Goal: Information Seeking & Learning: Stay updated

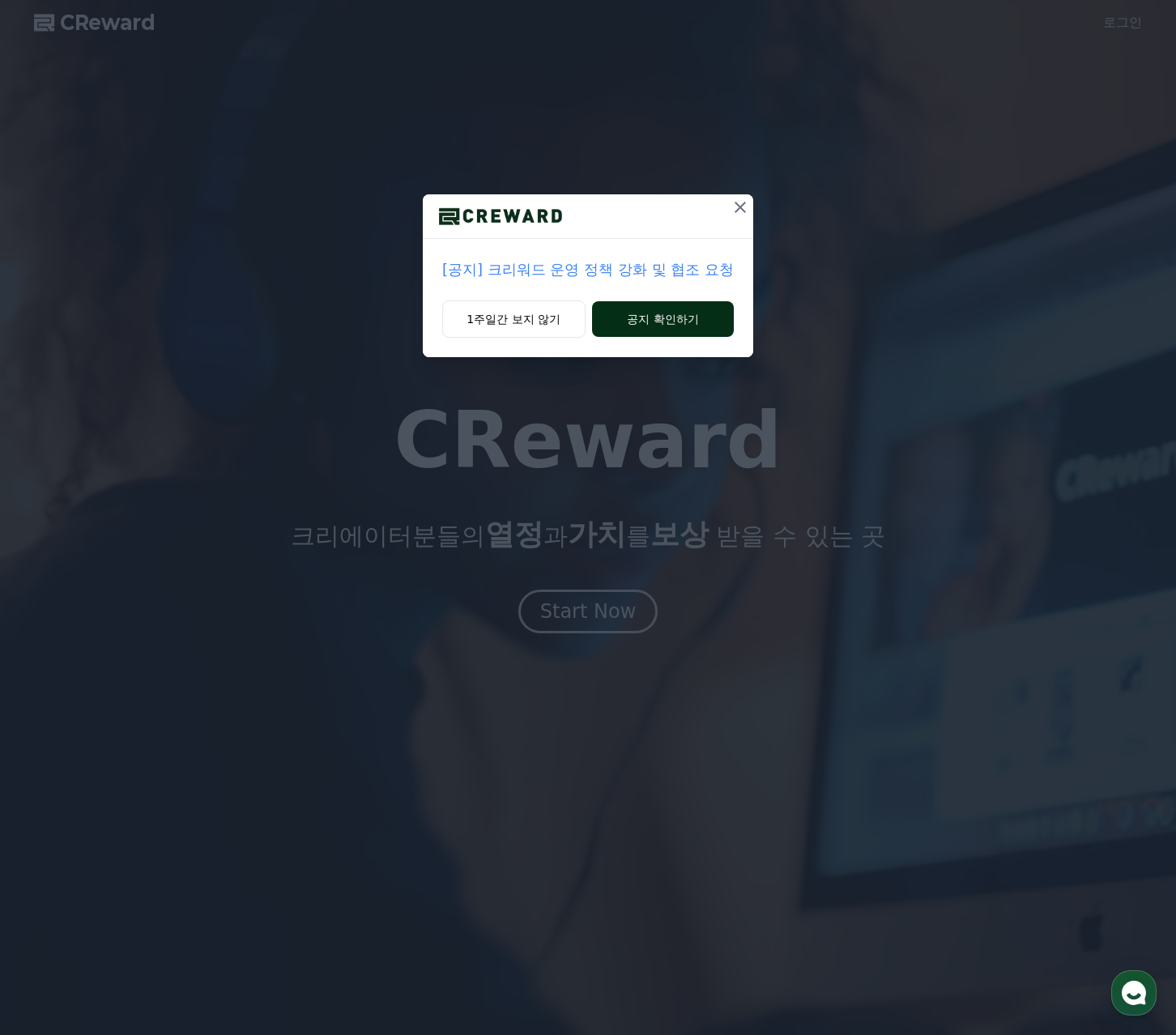
click at [608, 312] on button "공지 확인하기" at bounding box center [662, 318] width 141 height 36
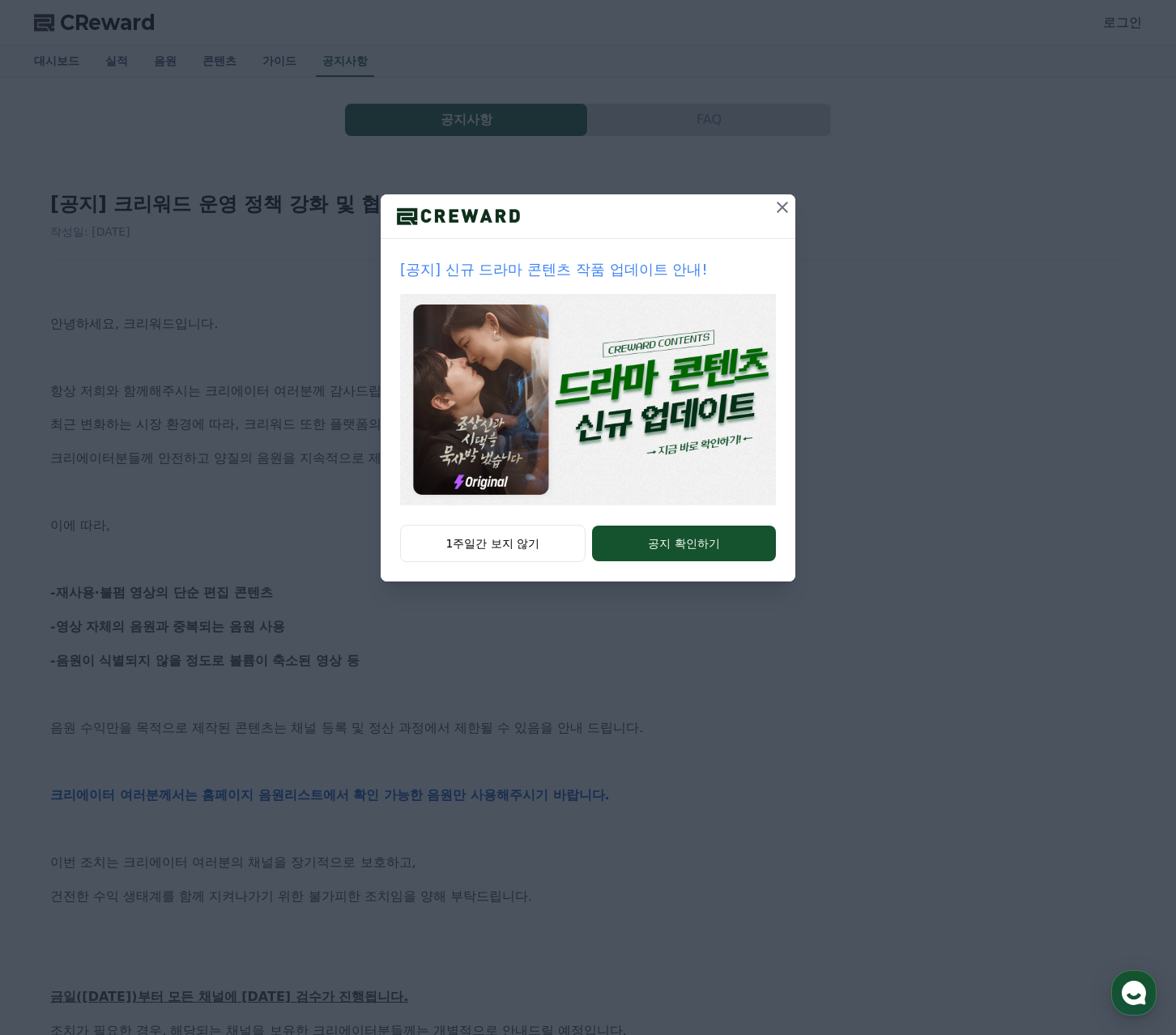
click at [779, 204] on icon at bounding box center [783, 207] width 19 height 19
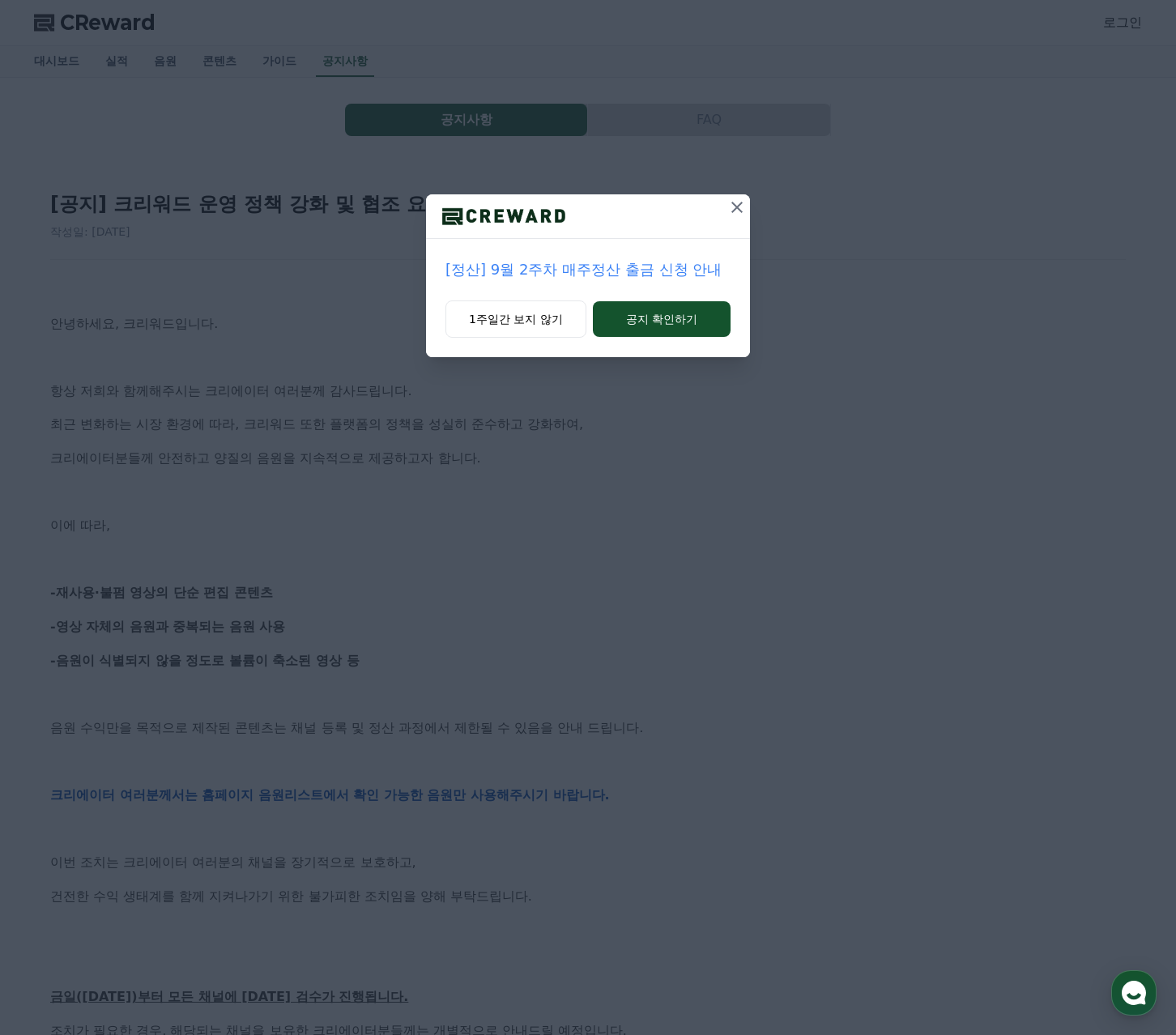
click at [738, 205] on icon at bounding box center [737, 207] width 19 height 19
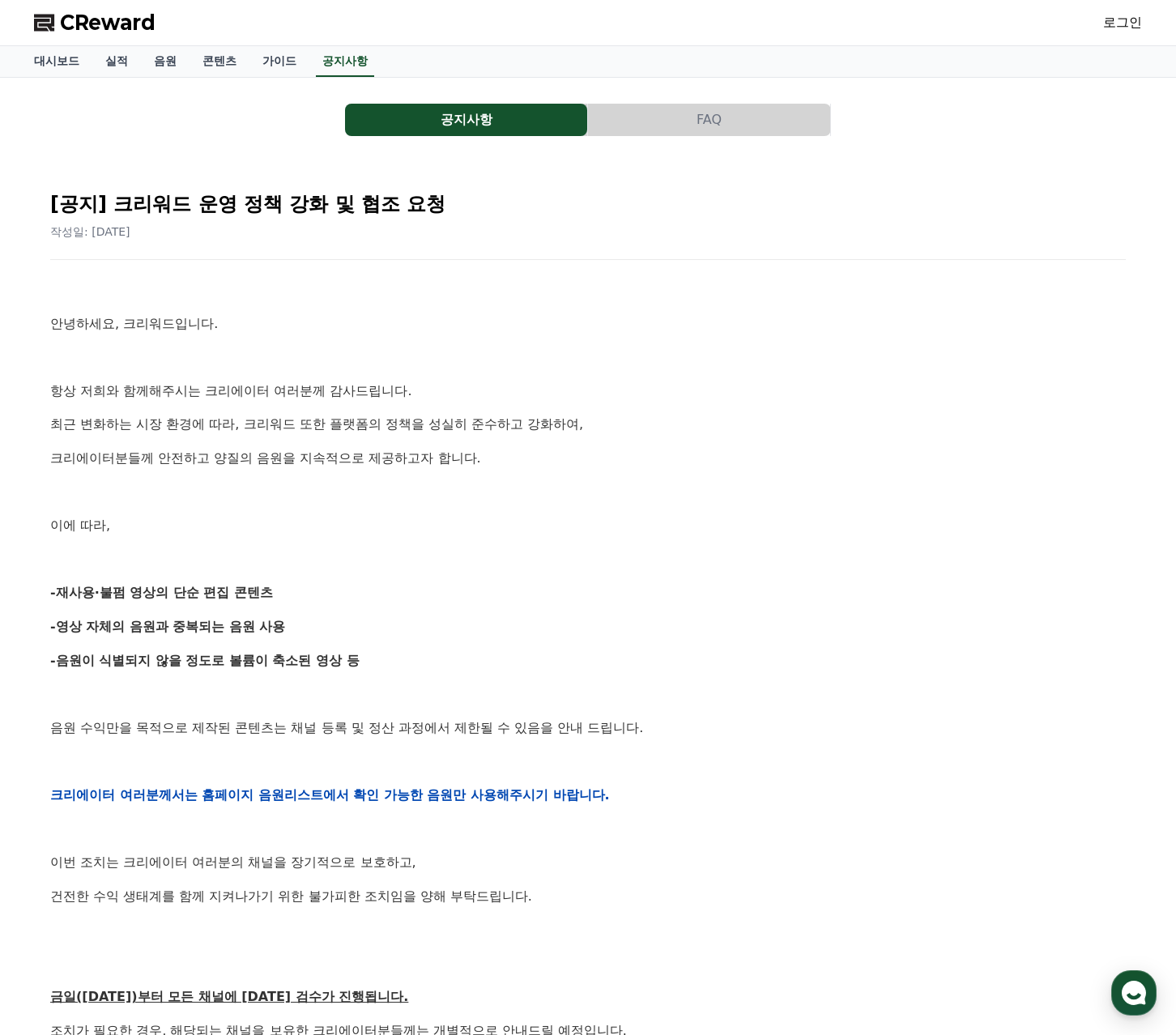
click at [515, 124] on button "공지사항" at bounding box center [466, 119] width 242 height 32
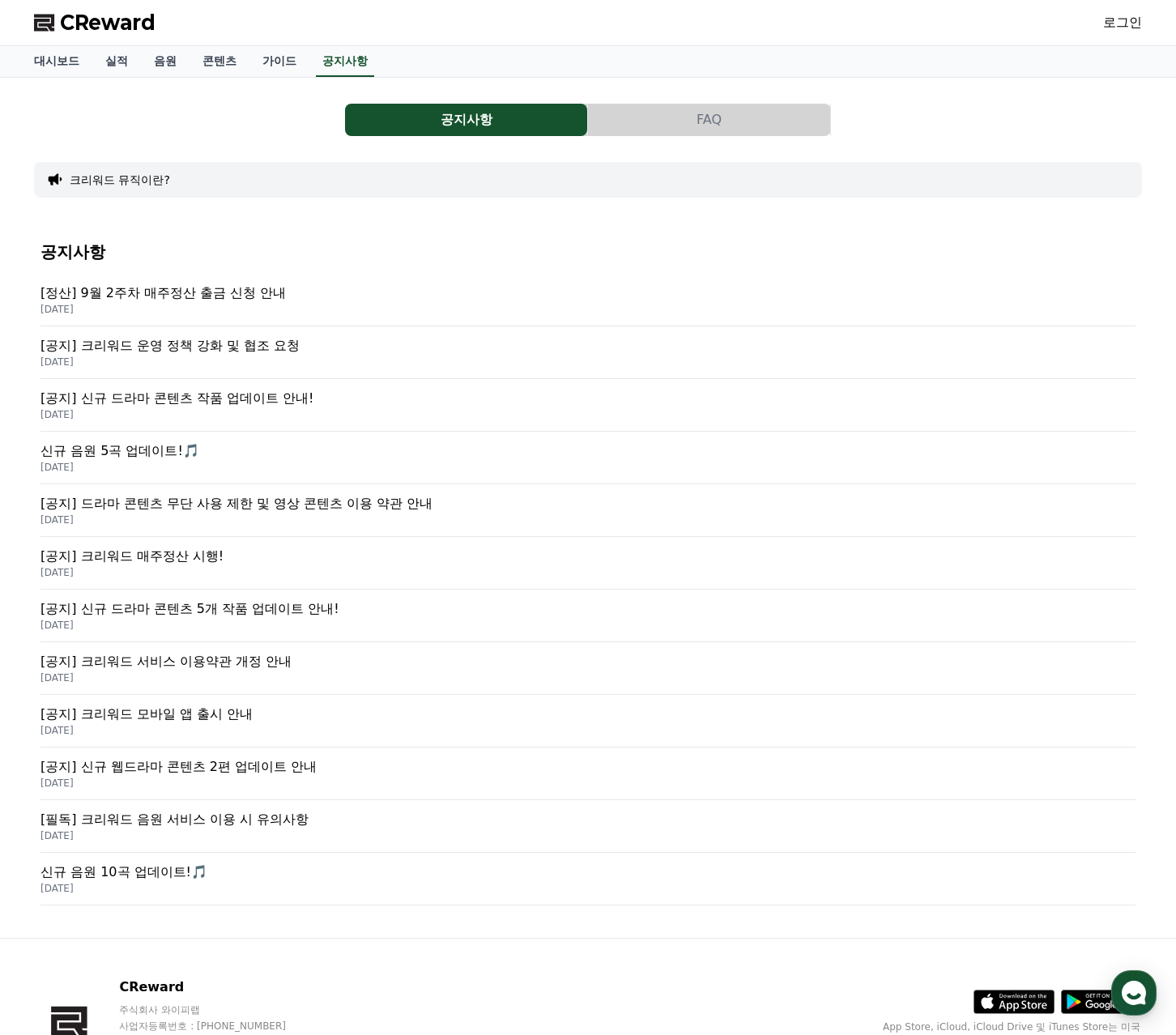
click at [262, 297] on p "[정산] 9월 2주차 매주정산 출금 신청 안내" at bounding box center [588, 293] width 1095 height 19
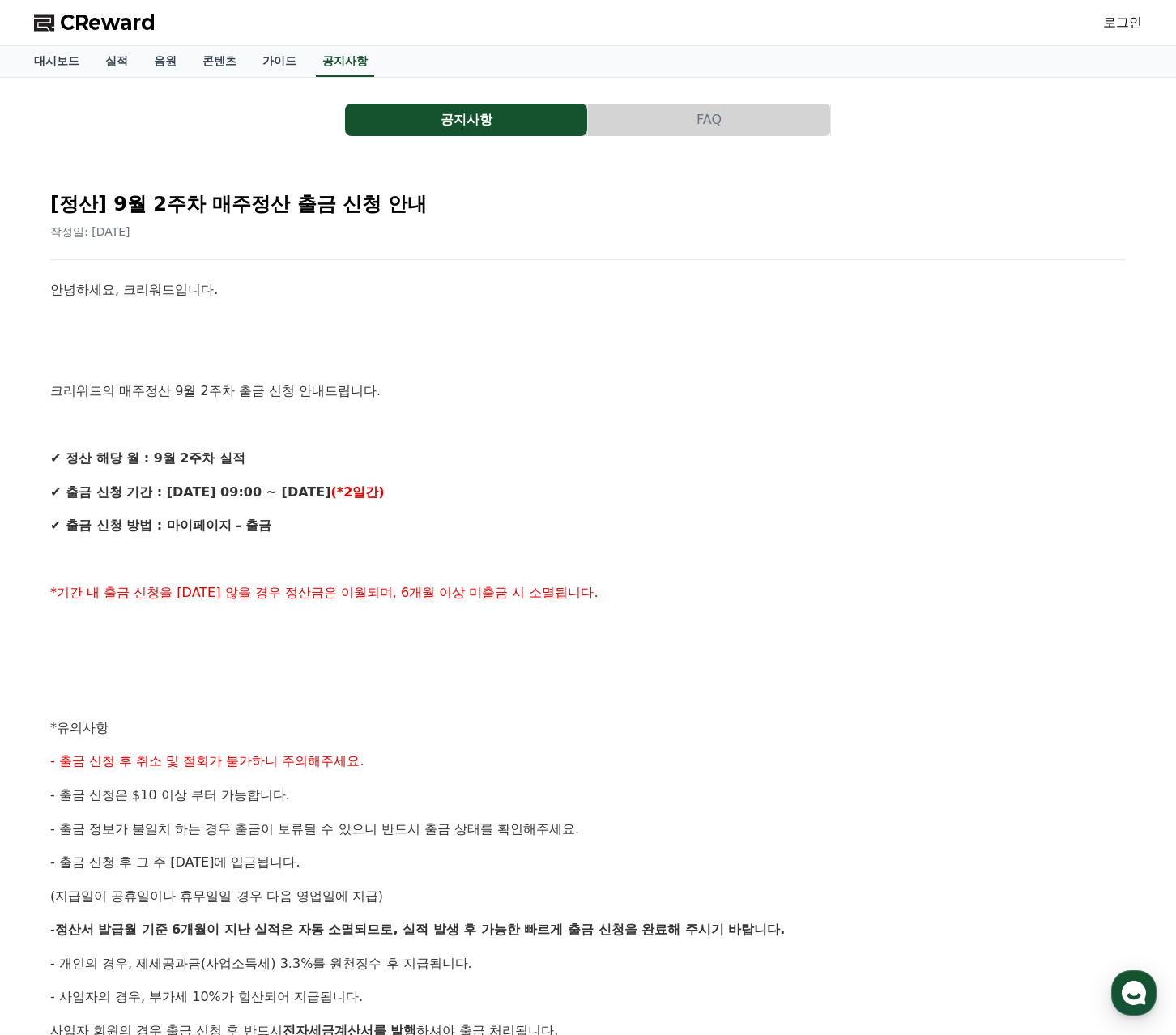
click at [450, 101] on div "공지사항 FAQ [정산] 9월 2주차 매주정산 출금 신청 안내 작성일: 2025-09-17 안녕하세요, 크리워드입니다. 크리워드의 매주정산 9…" at bounding box center [588, 683] width 1108 height 1184
click at [450, 113] on button "공지사항" at bounding box center [466, 119] width 242 height 32
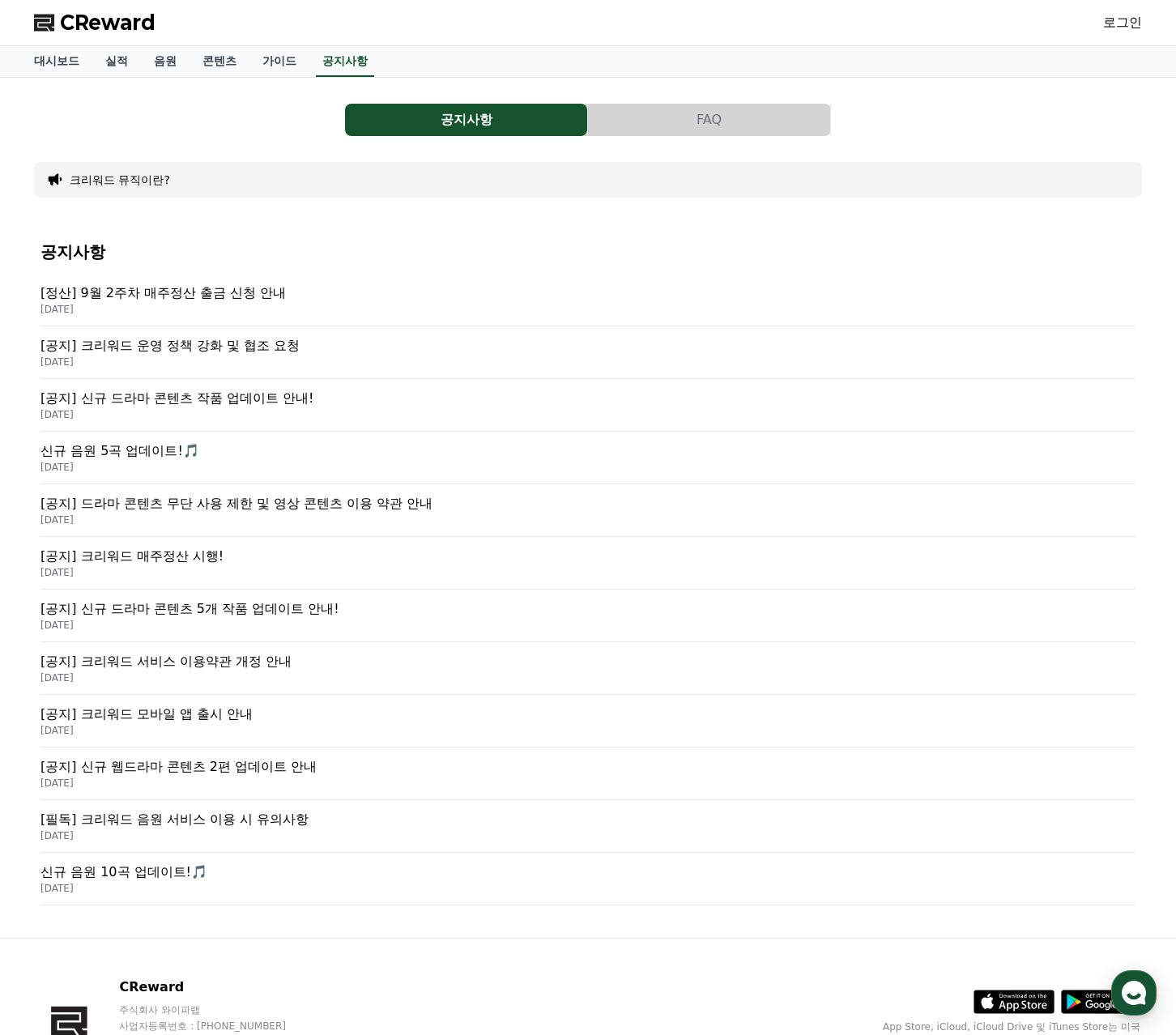
click at [250, 338] on p "[공지] 크리워드 운영 정책 강화 및 협조 요청" at bounding box center [588, 345] width 1095 height 19
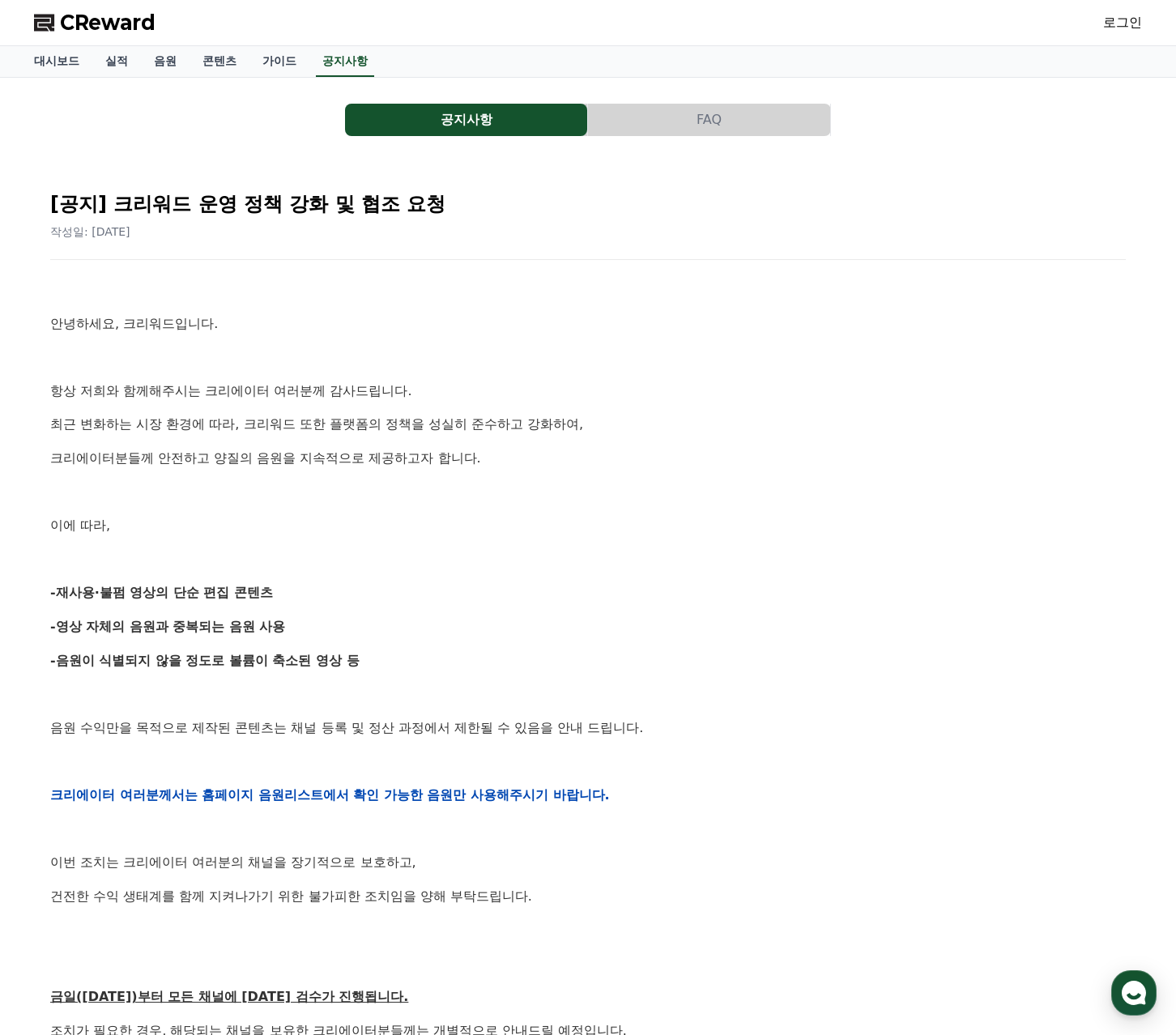
click at [424, 106] on button "공지사항" at bounding box center [466, 119] width 242 height 32
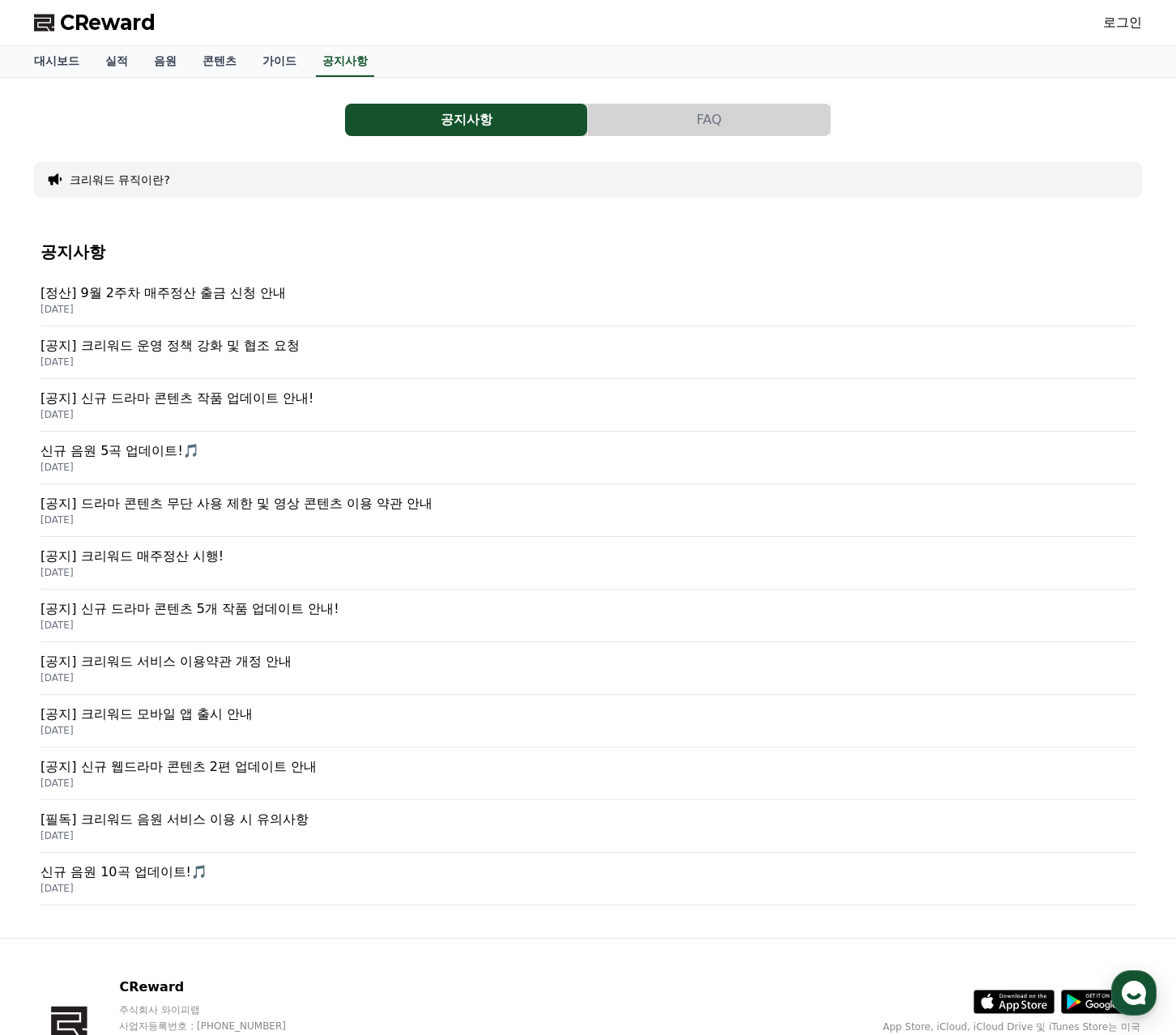
click at [235, 398] on p "[공지] 신규 드라마 콘텐츠 작품 업데이트 안내!" at bounding box center [588, 398] width 1095 height 19
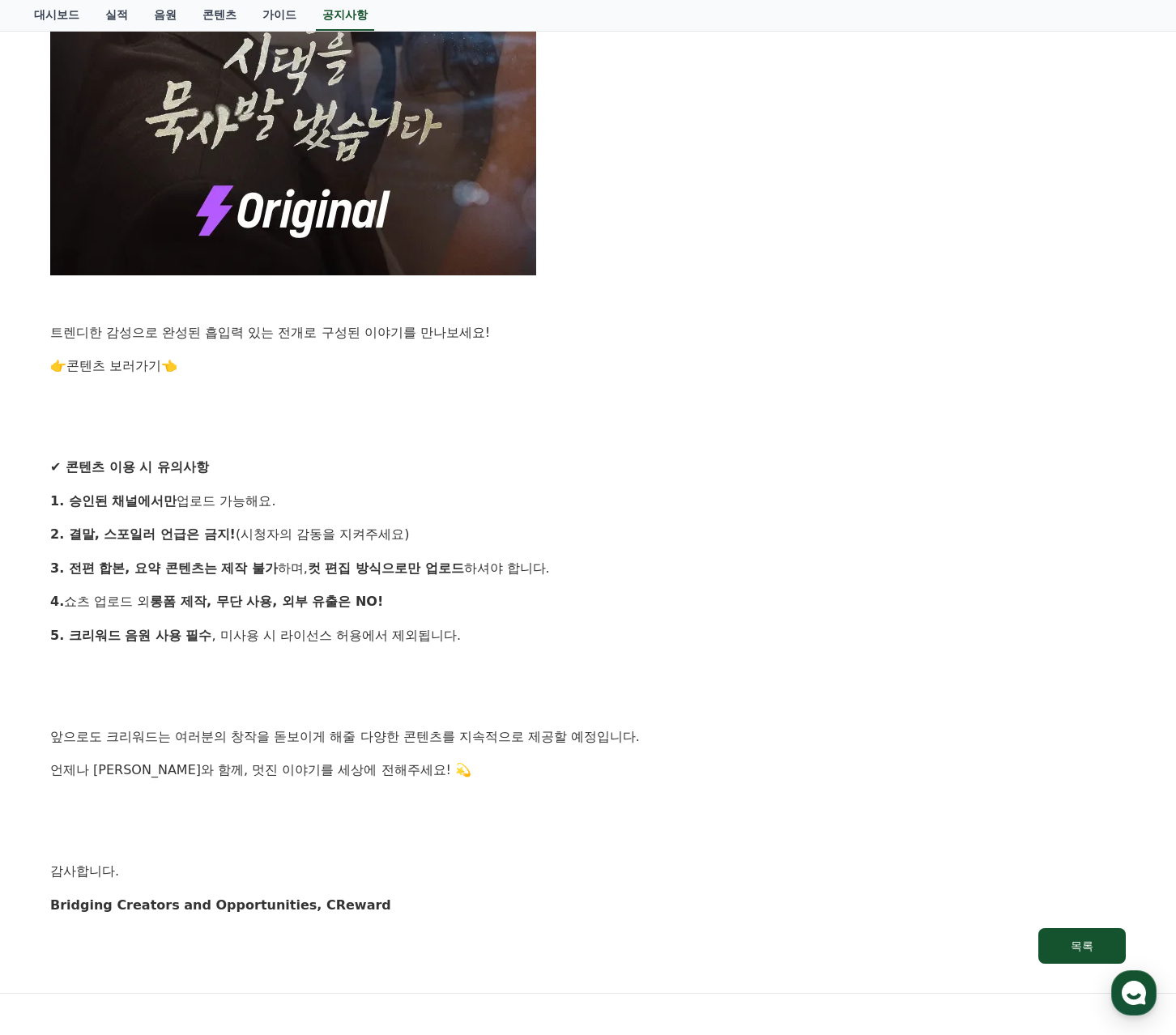
scroll to position [1134, 0]
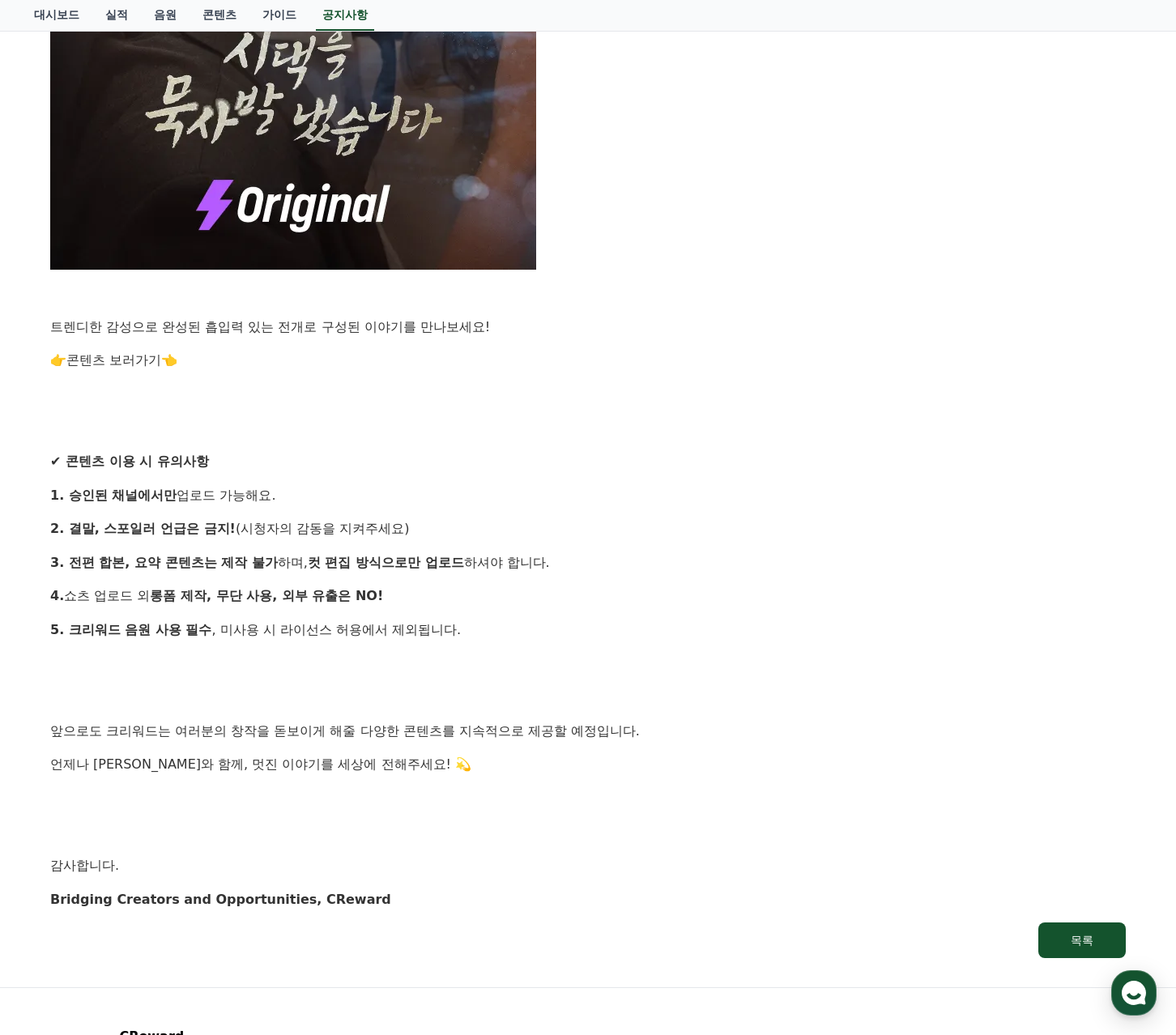
click at [131, 365] on link "콘텐츠 보러가기" at bounding box center [114, 360] width 95 height 16
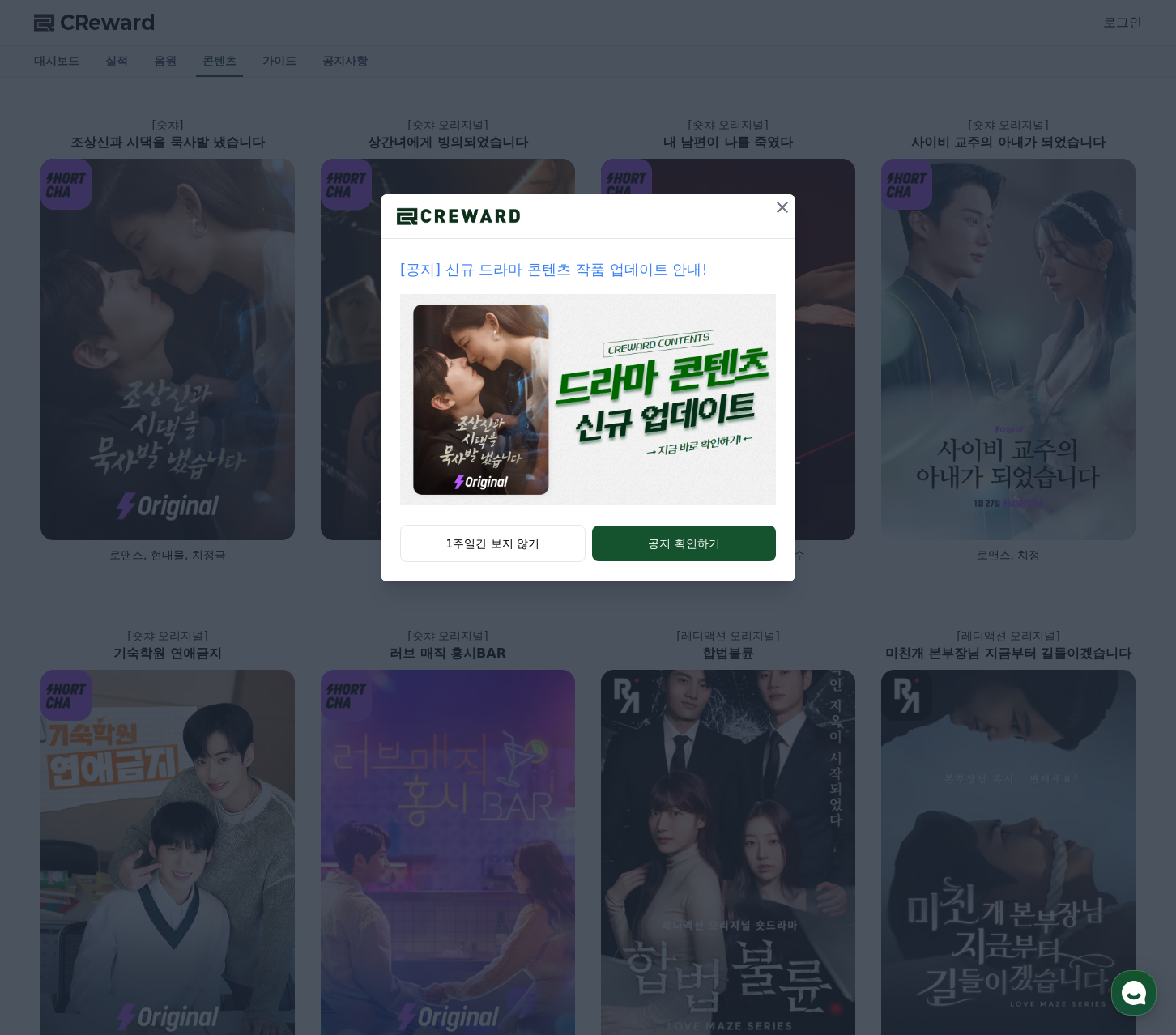
click at [781, 208] on icon at bounding box center [782, 206] width 11 height 11
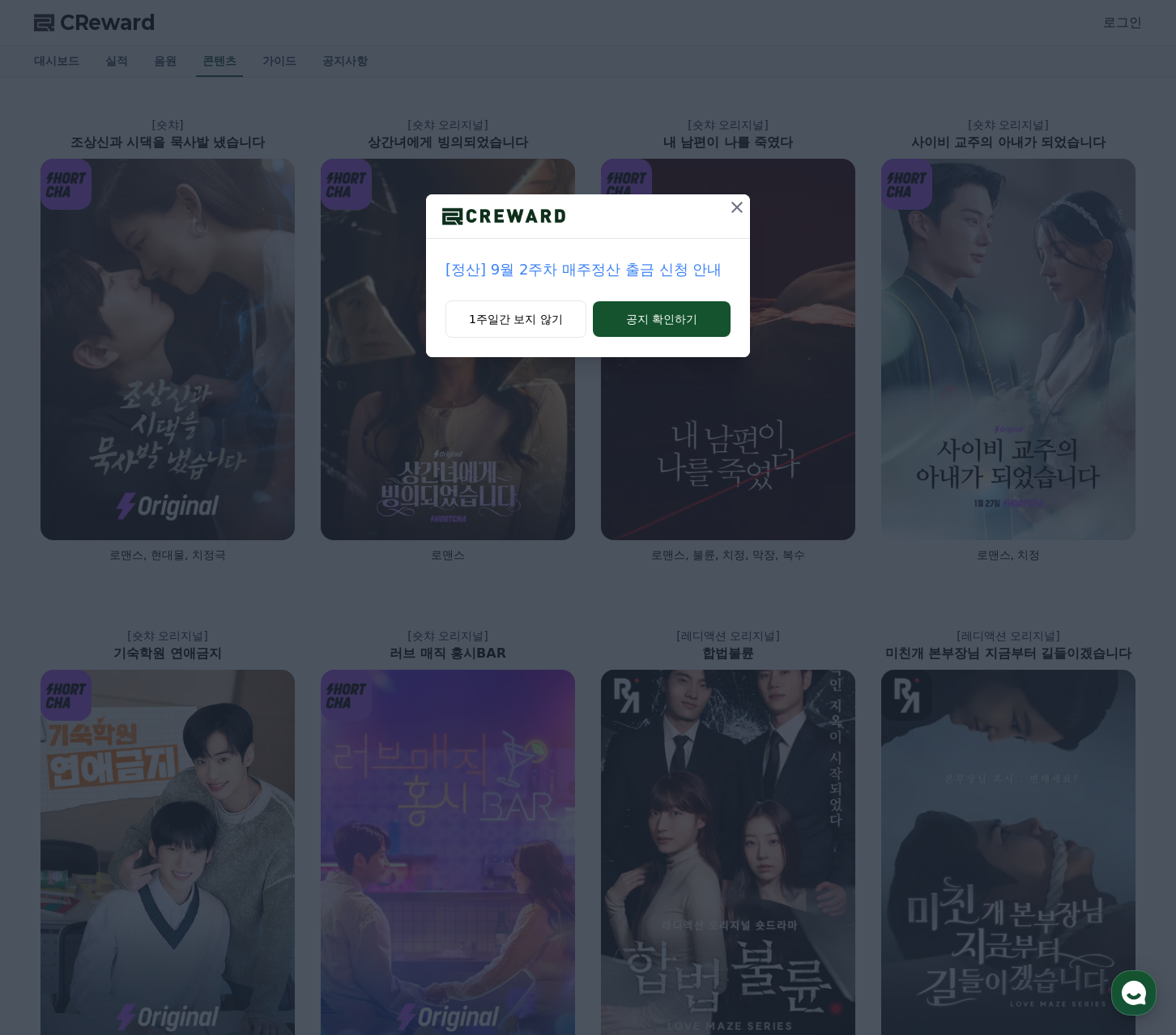
click at [729, 220] on div at bounding box center [738, 216] width 26 height 43
click at [732, 212] on icon at bounding box center [737, 207] width 19 height 19
